Goal: Task Accomplishment & Management: Manage account settings

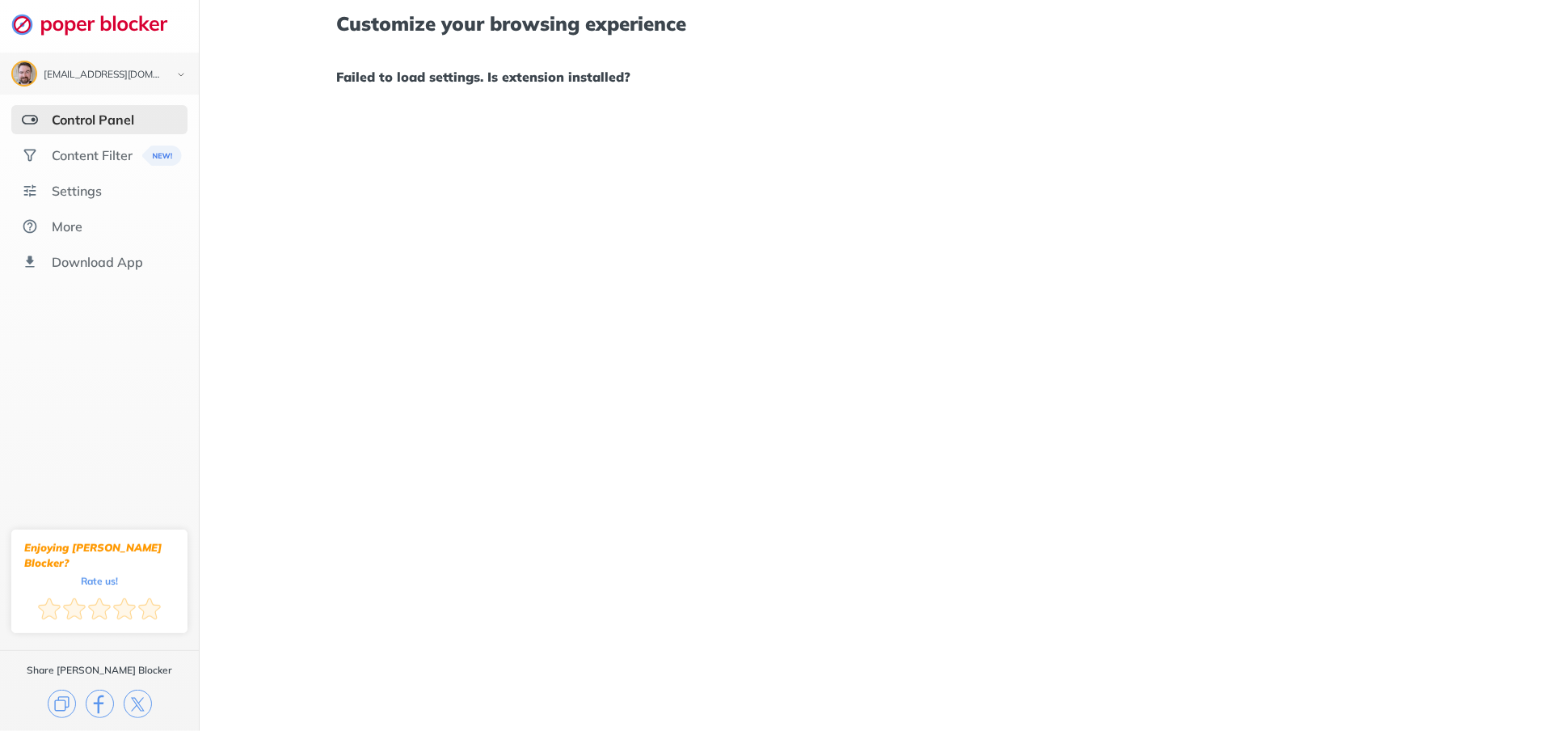
click at [104, 114] on div "Control Panel" at bounding box center [93, 119] width 83 height 16
click at [102, 120] on div "Control Panel" at bounding box center [93, 119] width 83 height 16
click at [95, 155] on div "Content Filter" at bounding box center [92, 154] width 81 height 16
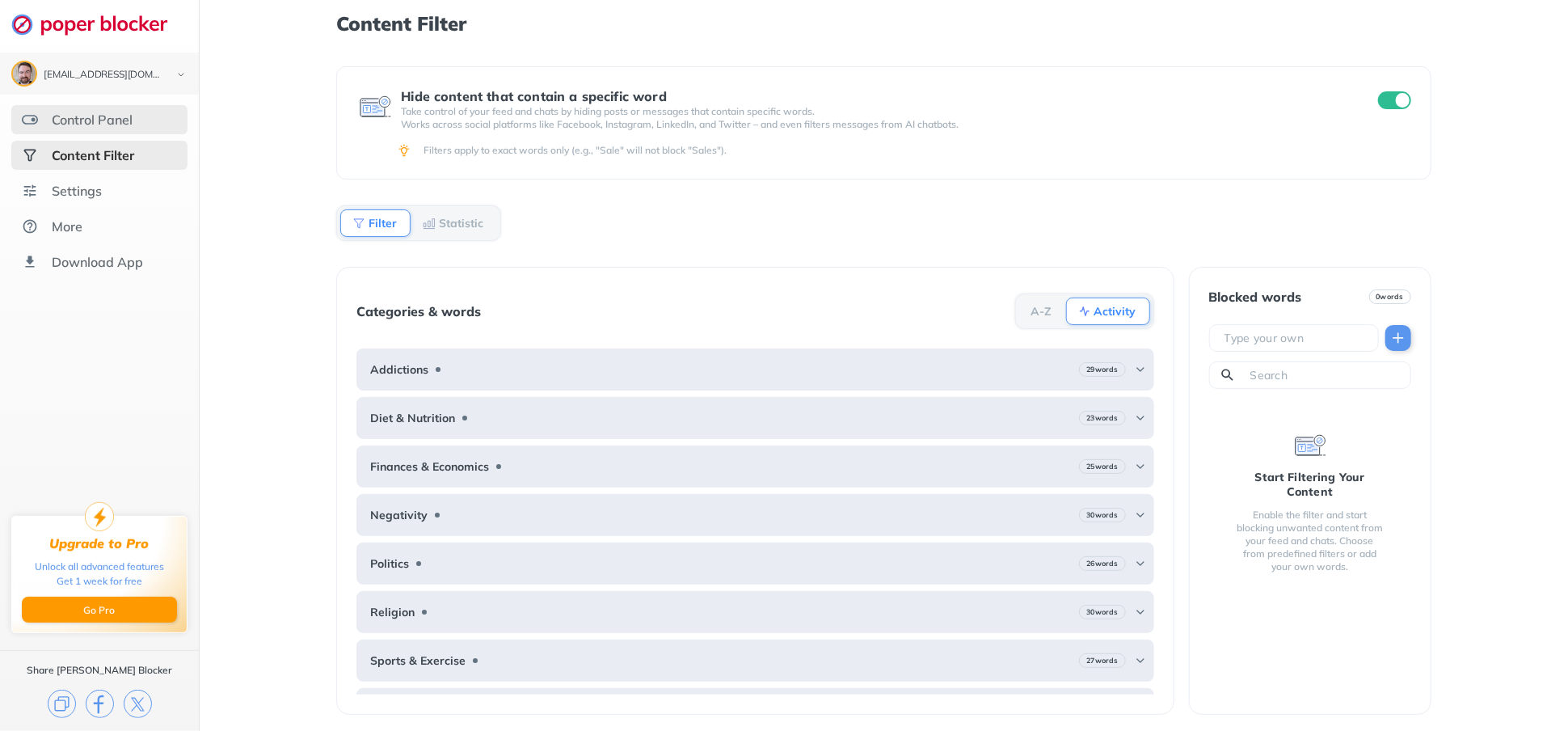
click at [99, 127] on div "Control Panel" at bounding box center [99, 119] width 176 height 29
